Goal: Task Accomplishment & Management: Use online tool/utility

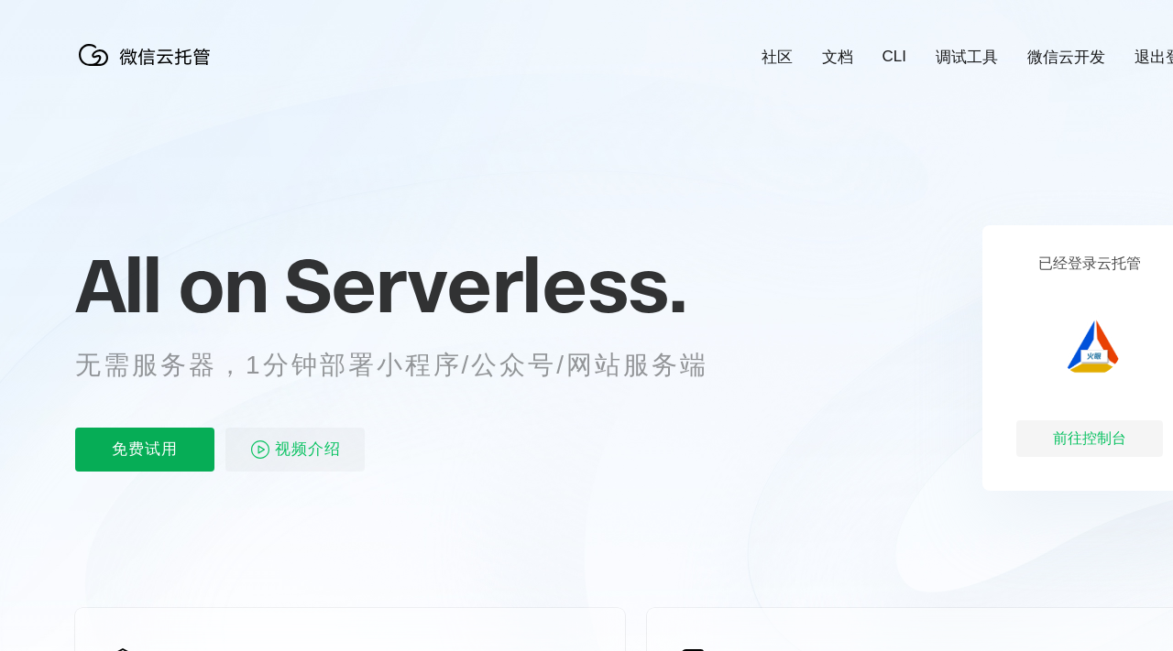
scroll to position [0, 3257]
click at [160, 455] on p "免费试用" at bounding box center [144, 450] width 139 height 44
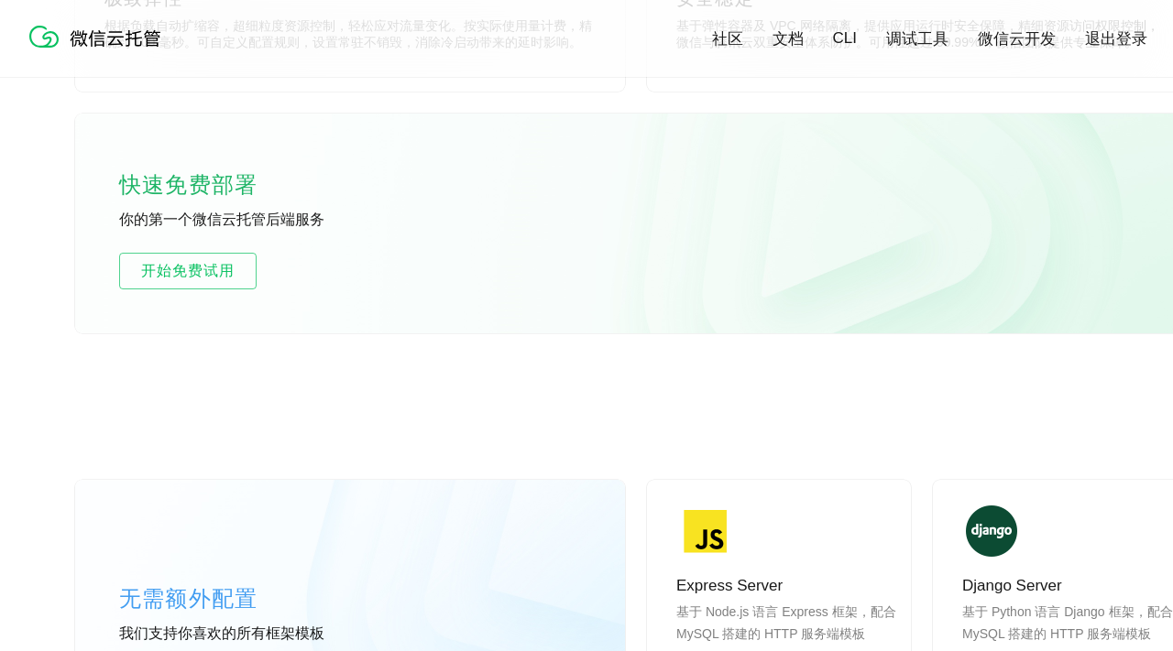
scroll to position [1115, 0]
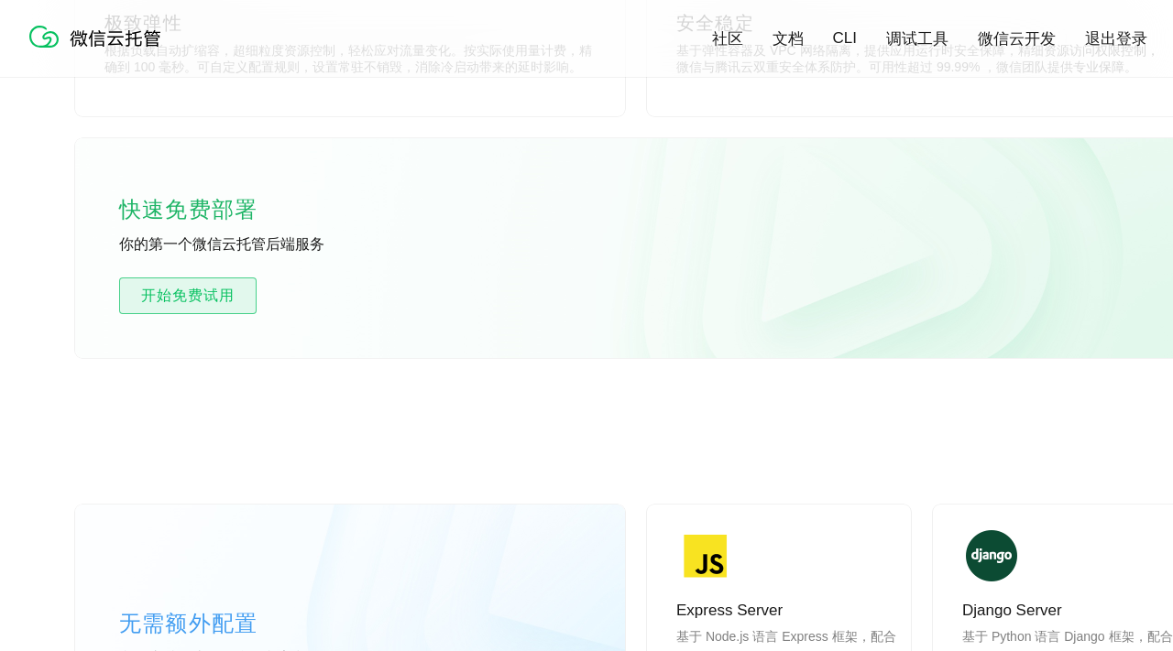
click at [187, 299] on span "开始免费试用" at bounding box center [188, 296] width 136 height 22
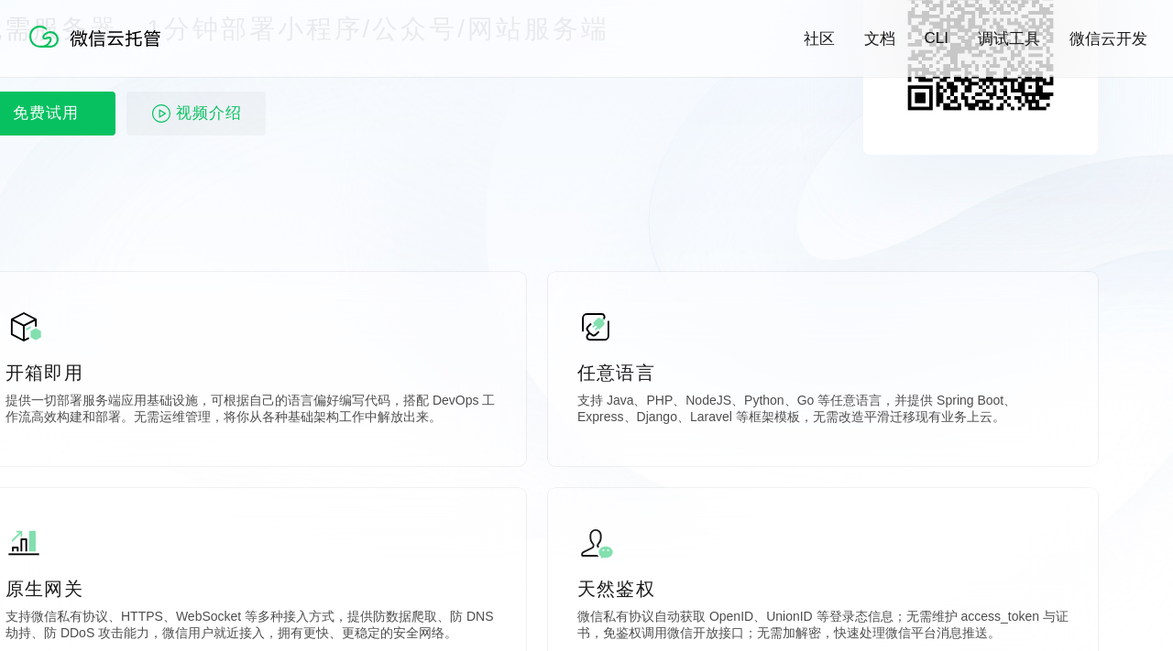
scroll to position [0, 99]
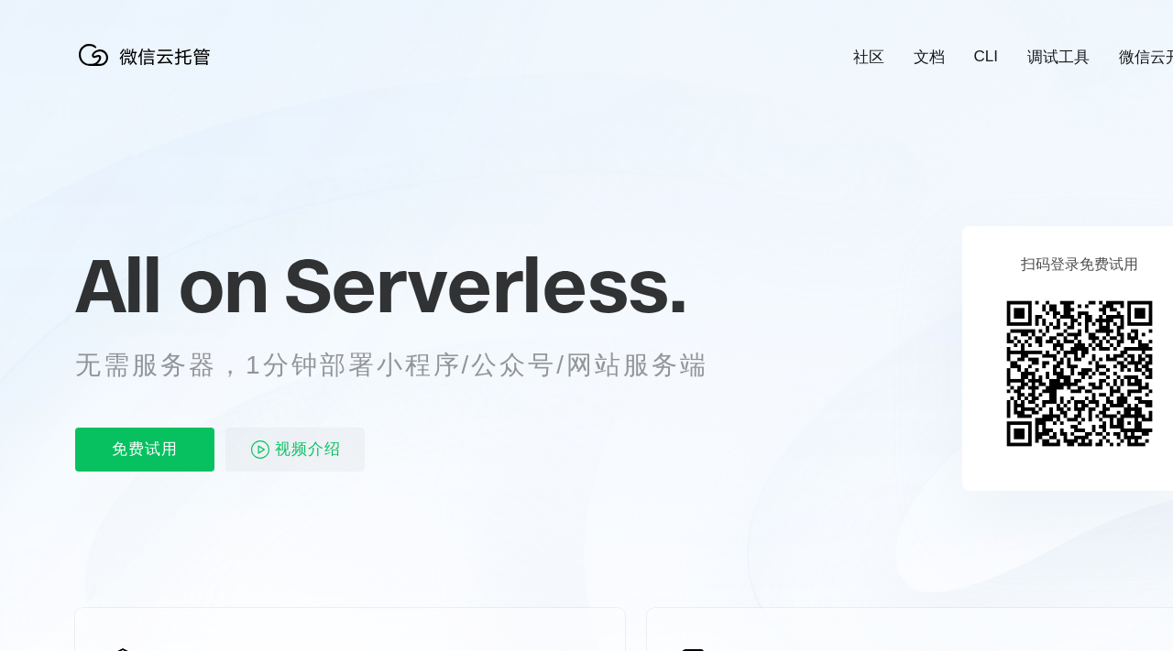
scroll to position [0, 3257]
click at [986, 56] on link "CLI" at bounding box center [986, 57] width 24 height 18
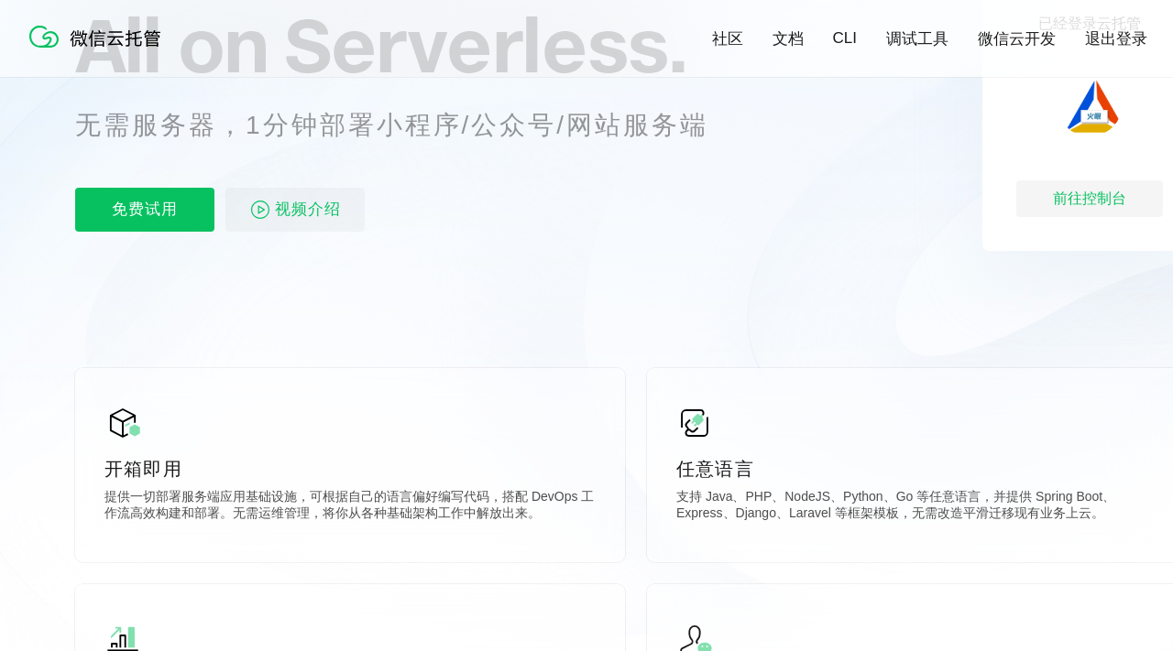
scroll to position [235, 0]
click at [1064, 204] on div "前往控制台" at bounding box center [1089, 199] width 147 height 37
